Goal: Task Accomplishment & Management: Use online tool/utility

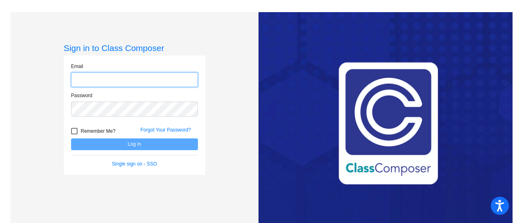
type input "[PERSON_NAME][EMAIL_ADDRESS][PERSON_NAME][DOMAIN_NAME]"
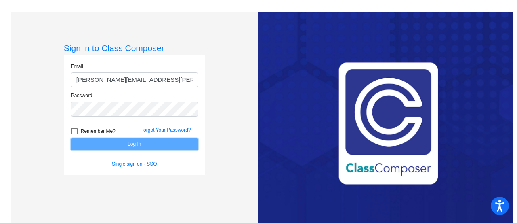
click at [151, 145] on button "Log In" at bounding box center [134, 144] width 127 height 12
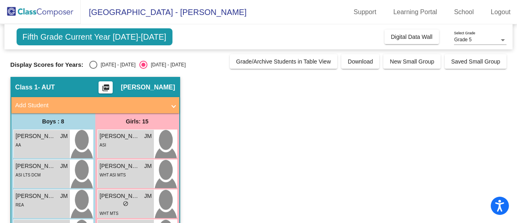
click at [93, 65] on div "Select an option" at bounding box center [93, 65] width 0 height 0
click at [93, 69] on input "[DATE] - [DATE]" at bounding box center [93, 69] width 0 height 0
radio input "true"
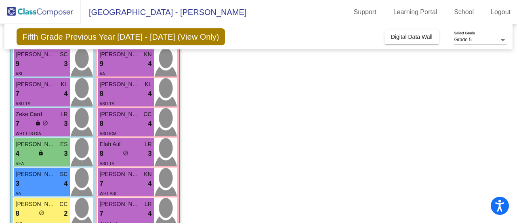
scroll to position [83, 0]
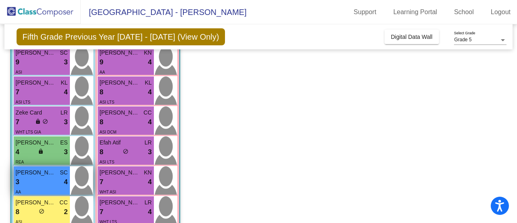
click at [36, 184] on div "3 lock do_not_disturb_alt 4" at bounding box center [42, 182] width 52 height 11
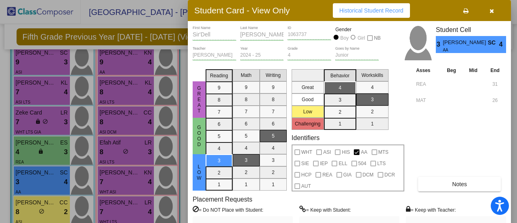
click at [22, 153] on div at bounding box center [258, 111] width 517 height 223
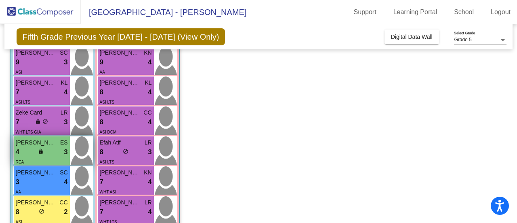
click at [30, 149] on div "4 lock do_not_disturb_alt 3" at bounding box center [42, 152] width 52 height 11
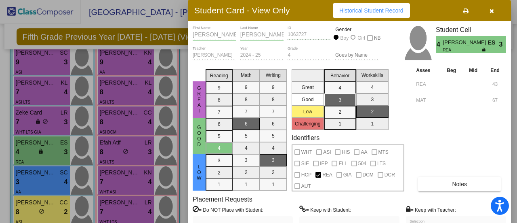
click at [30, 166] on div at bounding box center [258, 111] width 517 height 223
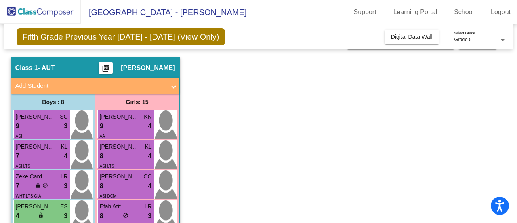
scroll to position [0, 0]
